Goal: Information Seeking & Learning: Learn about a topic

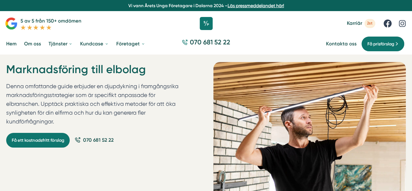
click at [76, 71] on h1 "Marknadsföring till elbolag" at bounding box center [94, 72] width 177 height 20
copy div "Marknadsföring till elbolag"
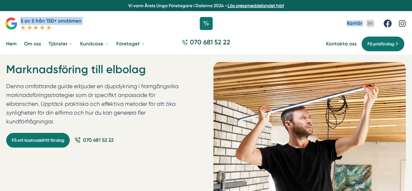
drag, startPoint x: 412, startPoint y: 7, endPoint x: 415, endPoint y: 22, distance: 15.3
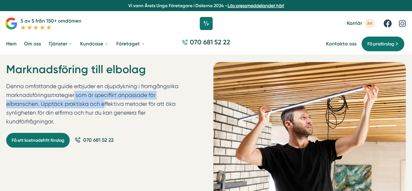
drag, startPoint x: 6, startPoint y: 95, endPoint x: 38, endPoint y: 103, distance: 33.3
click at [38, 103] on p "Denna omfattande guide erbjuder en djupdykning i framgångsrika marknadsföringss…" at bounding box center [94, 105] width 177 height 47
copy p "marknadsföringsstrategier som är specifikt anpassade för elbranschen"
